Goal: Check status: Check status

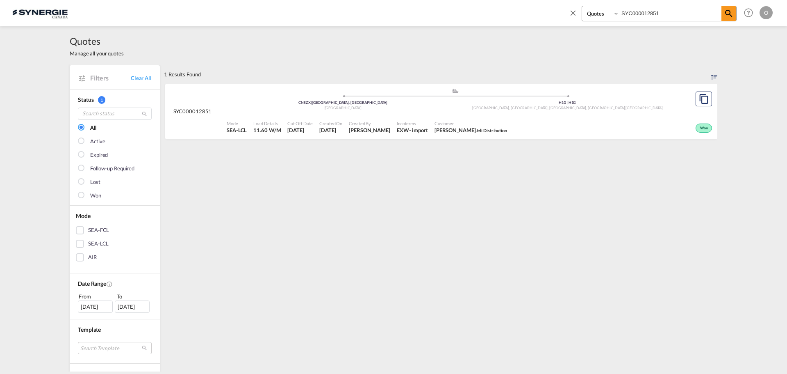
select select "Quotes"
click at [529, 13] on div "Bookings Quotes Enquiries SYC000012851 Help Resources Product Release O My Prof…" at bounding box center [393, 12] width 763 height 25
paste input "3368"
type input "SYC000013368"
click at [729, 12] on md-icon "icon-magnify" at bounding box center [729, 14] width 10 height 10
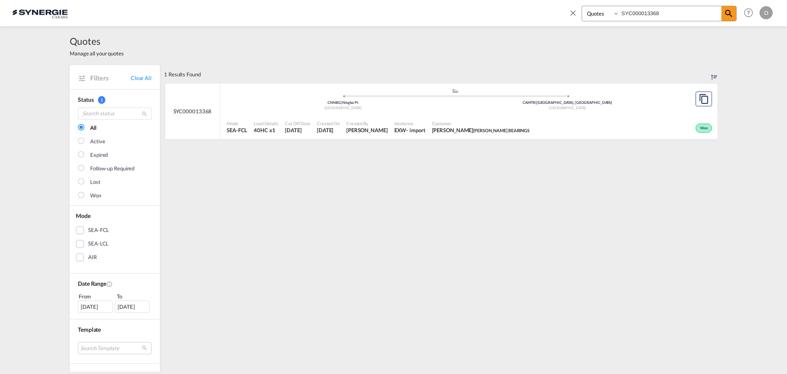
click at [309, 127] on div "Cut Off Date [DATE]" at bounding box center [298, 127] width 32 height 21
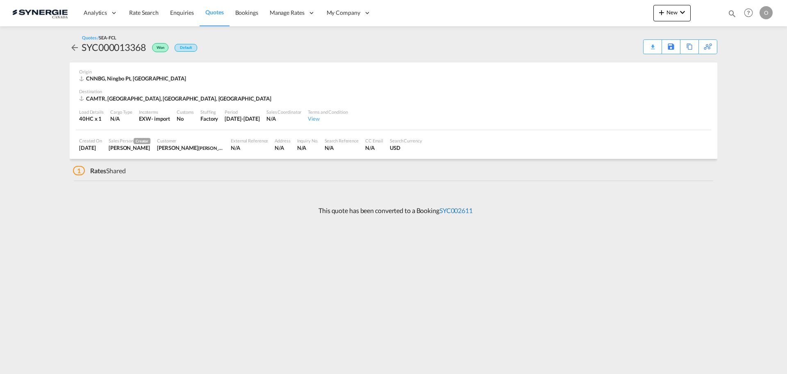
click at [468, 210] on link "SYC002611" at bounding box center [456, 210] width 33 height 8
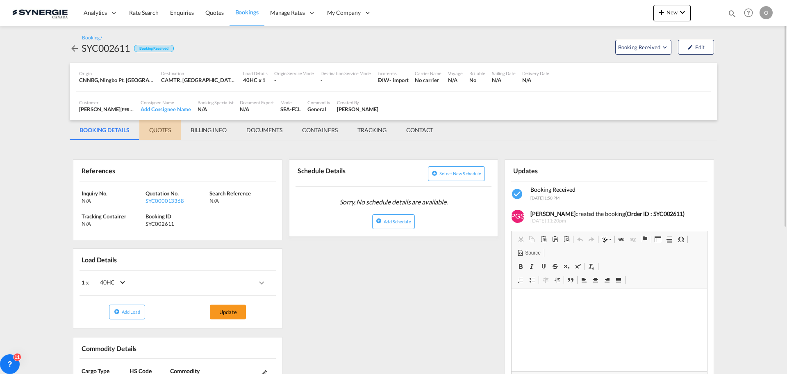
click at [160, 130] on md-tab-item "QUOTES" at bounding box center [159, 130] width 41 height 20
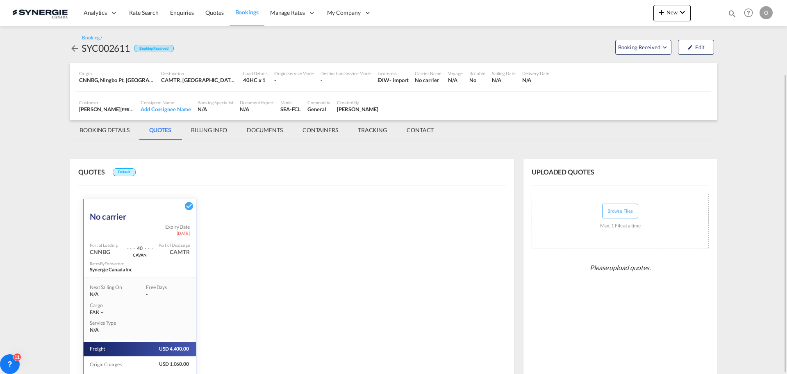
scroll to position [92, 0]
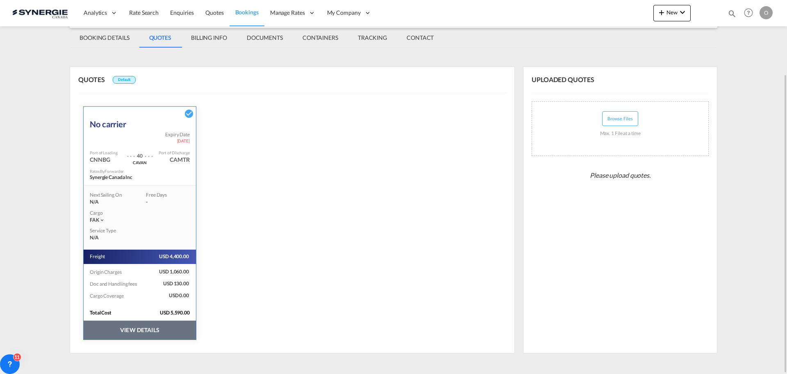
click at [143, 327] on button "VIEW DETAILS" at bounding box center [140, 329] width 112 height 19
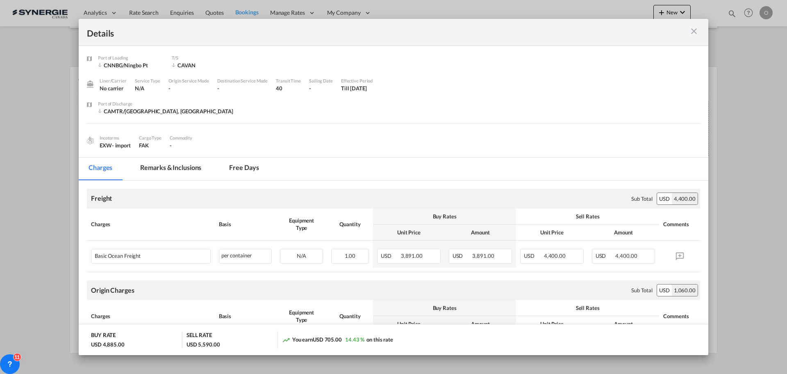
click at [178, 159] on md-tab-item "Remarks & Inclusions" at bounding box center [170, 168] width 81 height 23
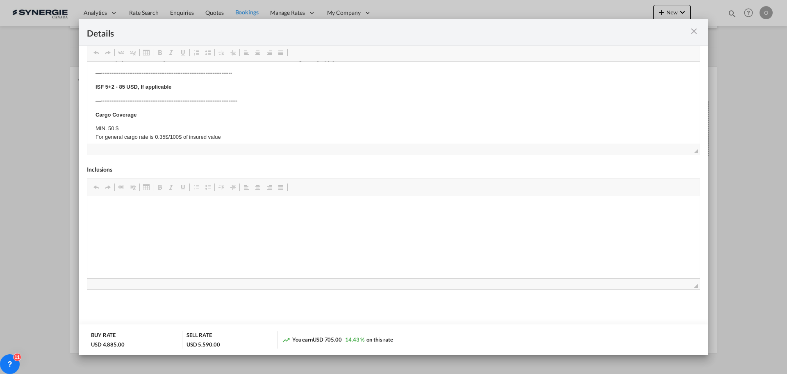
scroll to position [442, 0]
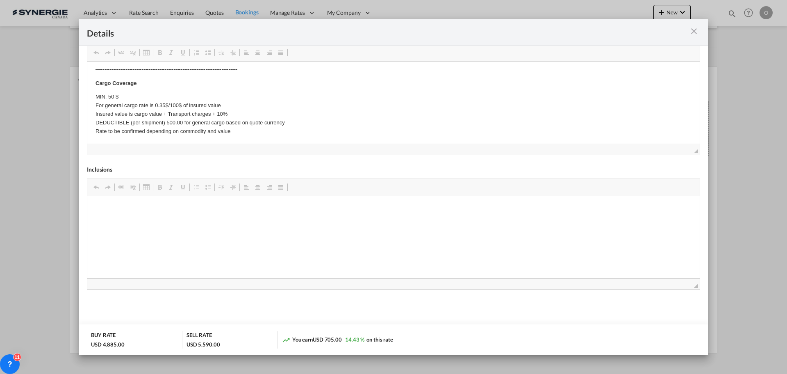
click at [694, 32] on md-icon "icon-close m-3 fg-AAA8AD cursor" at bounding box center [694, 31] width 10 height 10
